Goal: Transaction & Acquisition: Purchase product/service

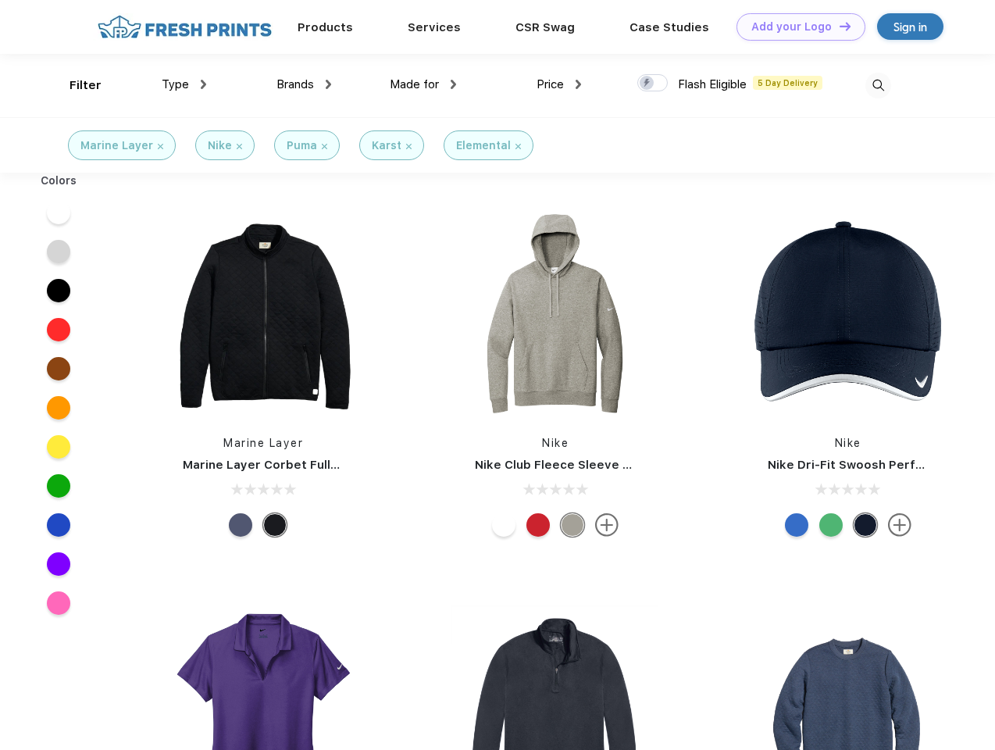
click at [795, 27] on link "Add your Logo Design Tool" at bounding box center [801, 26] width 129 height 27
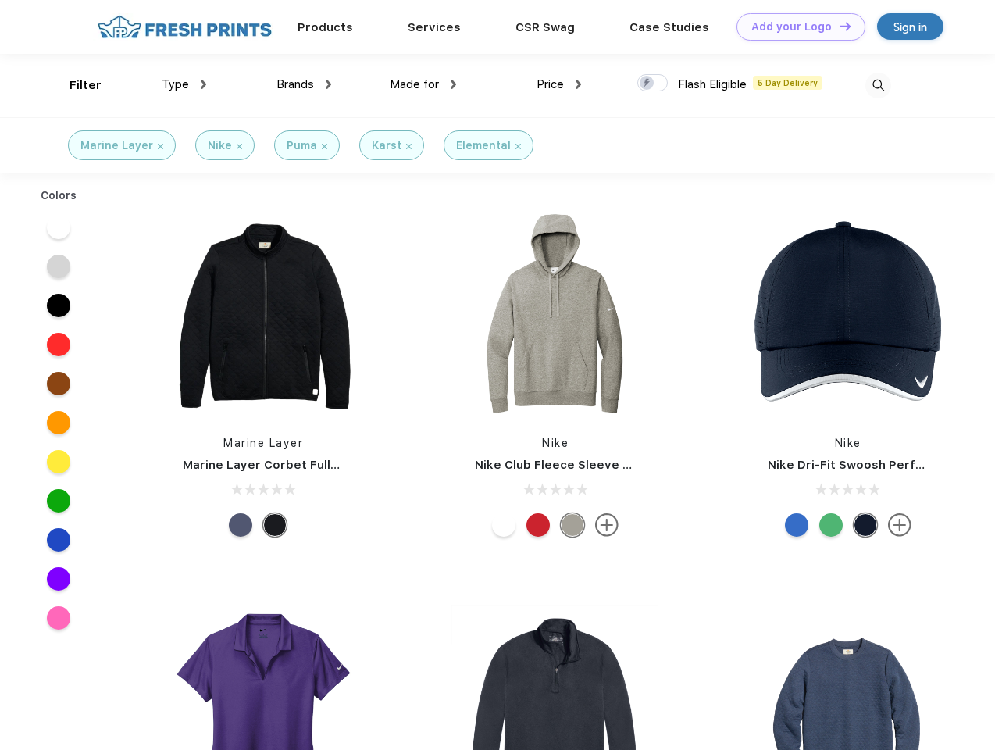
click at [0, 0] on div "Design Tool" at bounding box center [0, 0] width 0 height 0
click at [838, 26] on link "Add your Logo Design Tool" at bounding box center [801, 26] width 129 height 27
click at [75, 85] on div "Filter" at bounding box center [86, 86] width 32 height 18
click at [184, 84] on span "Type" at bounding box center [175, 84] width 27 height 14
click at [304, 84] on span "Brands" at bounding box center [295, 84] width 37 height 14
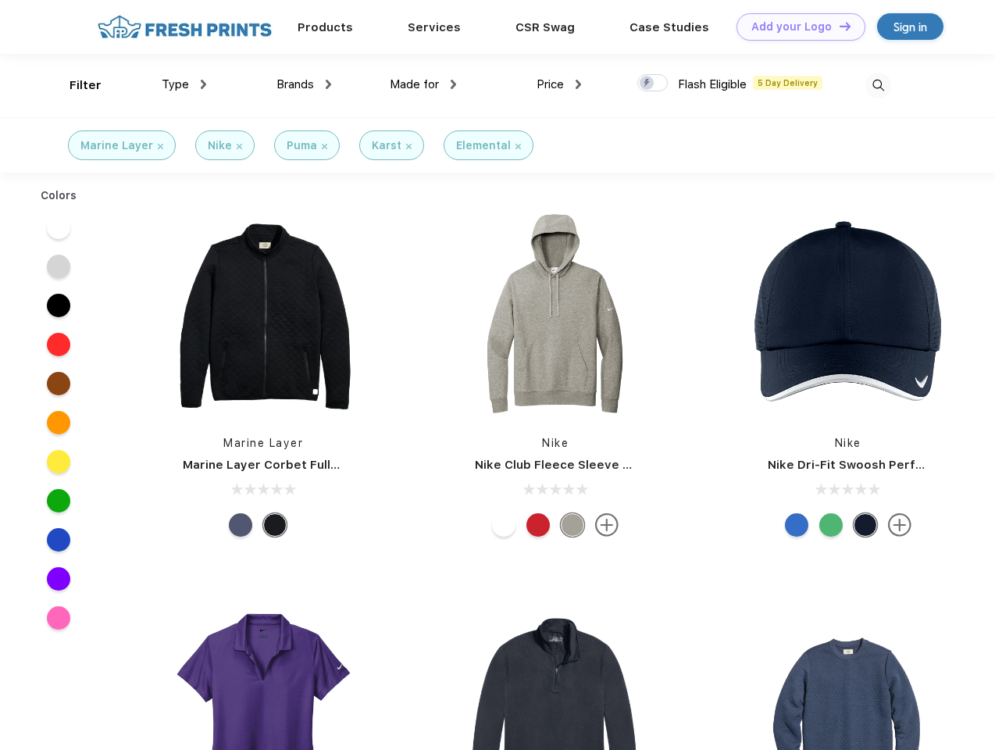
click at [423, 84] on span "Made for" at bounding box center [414, 84] width 49 height 14
click at [559, 84] on span "Price" at bounding box center [550, 84] width 27 height 14
click at [653, 84] on div at bounding box center [652, 82] width 30 height 17
click at [648, 84] on input "checkbox" at bounding box center [642, 78] width 10 height 10
click at [878, 85] on img at bounding box center [879, 86] width 26 height 26
